Goal: Find contact information: Obtain details needed to contact an individual or organization

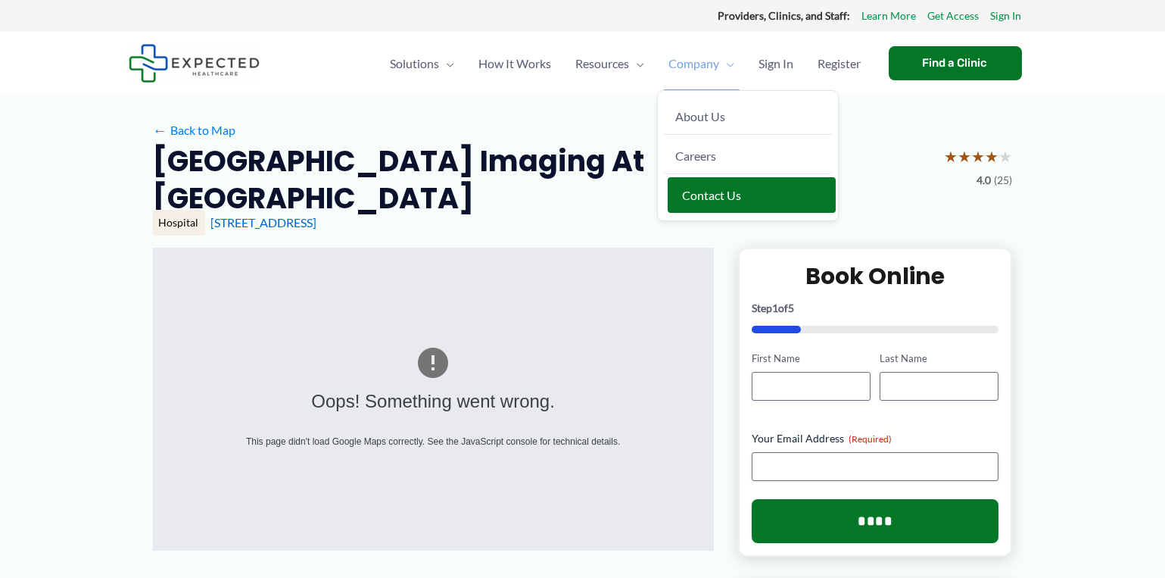
click at [714, 188] on span "Contact Us" at bounding box center [712, 195] width 59 height 14
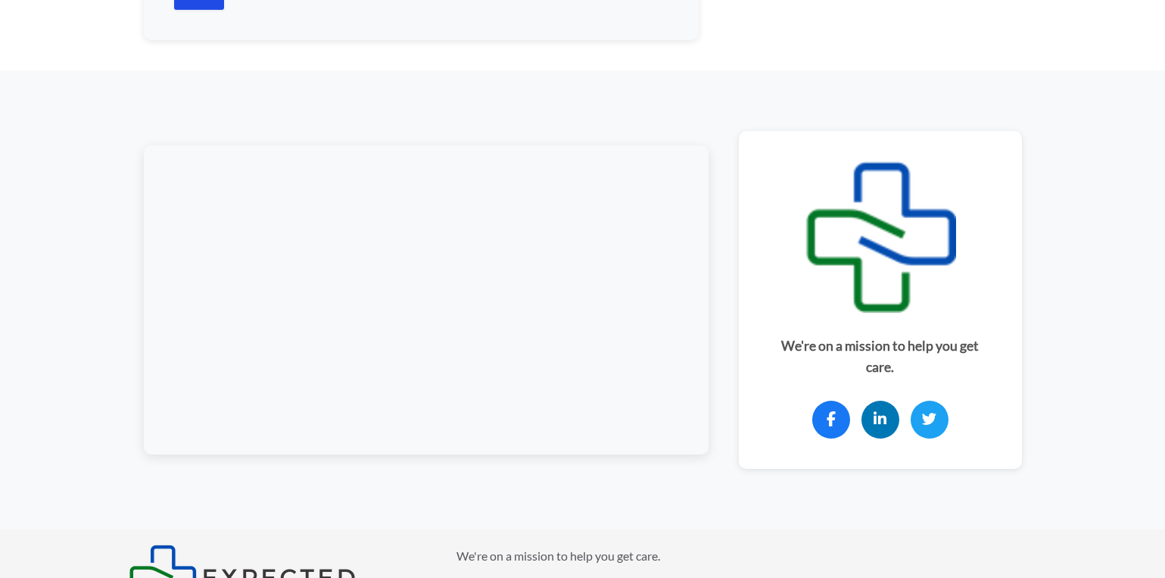
scroll to position [1103, 0]
